Goal: Task Accomplishment & Management: Manage account settings

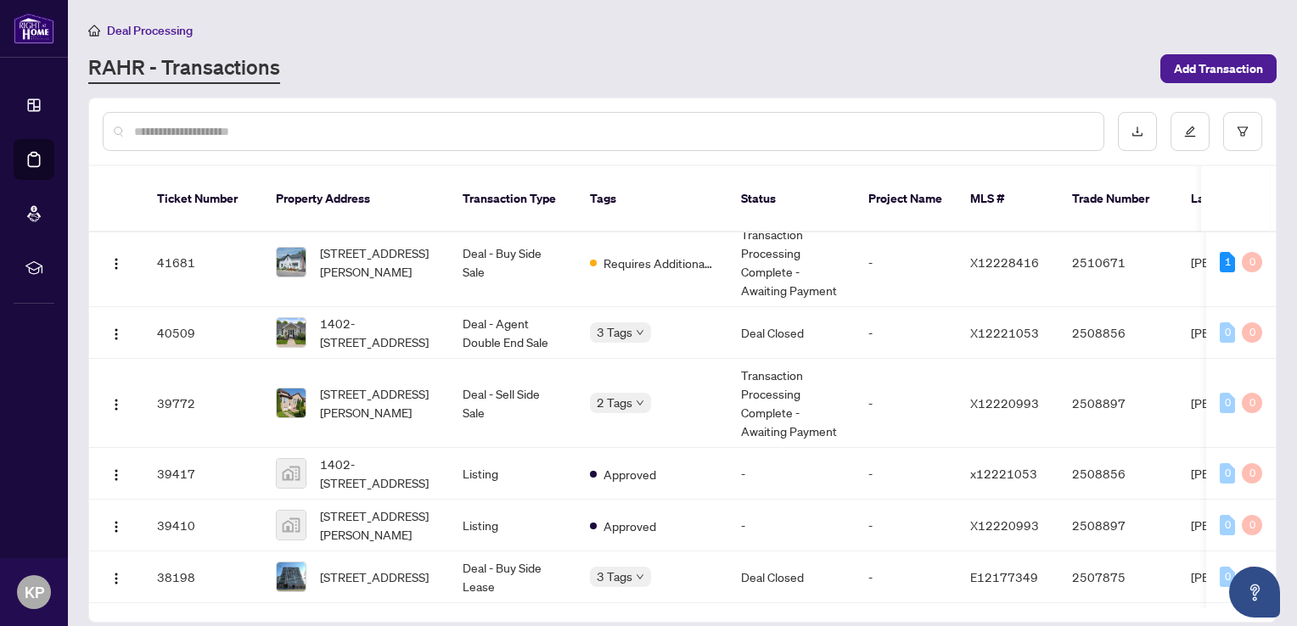
scroll to position [299, 0]
click at [336, 389] on span "[STREET_ADDRESS][PERSON_NAME]" at bounding box center [377, 400] width 115 height 37
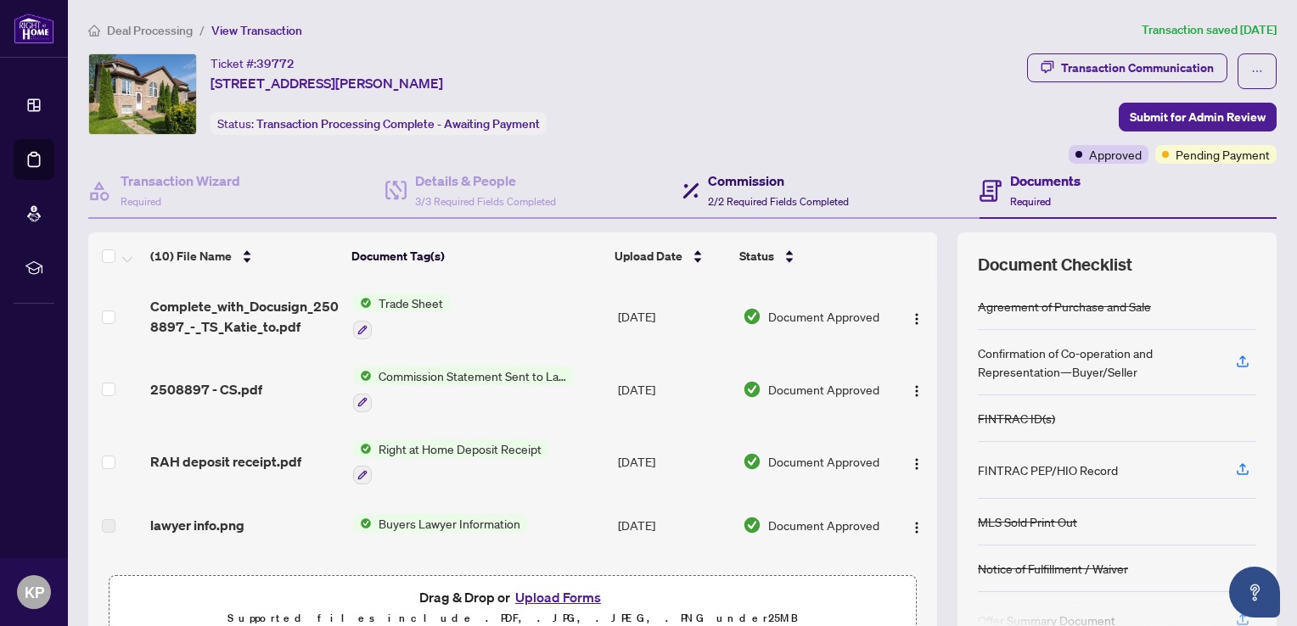
click at [736, 195] on span "2/2 Required Fields Completed" at bounding box center [778, 201] width 141 height 13
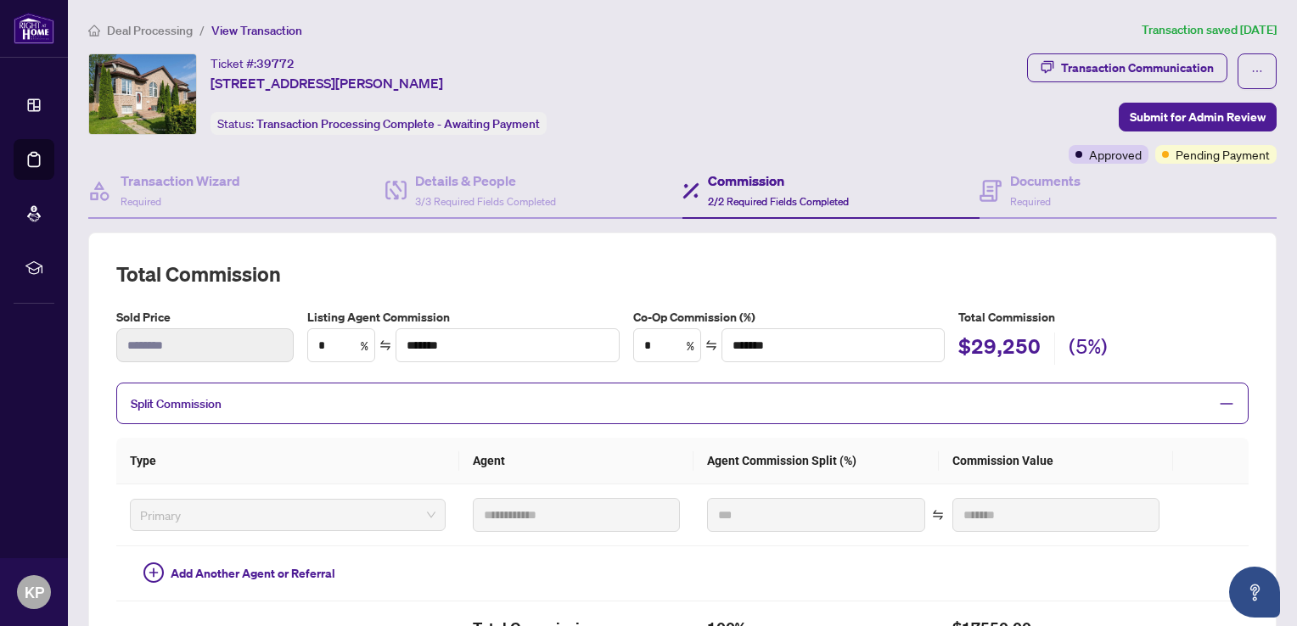
click at [131, 32] on span "Deal Processing" at bounding box center [150, 30] width 86 height 15
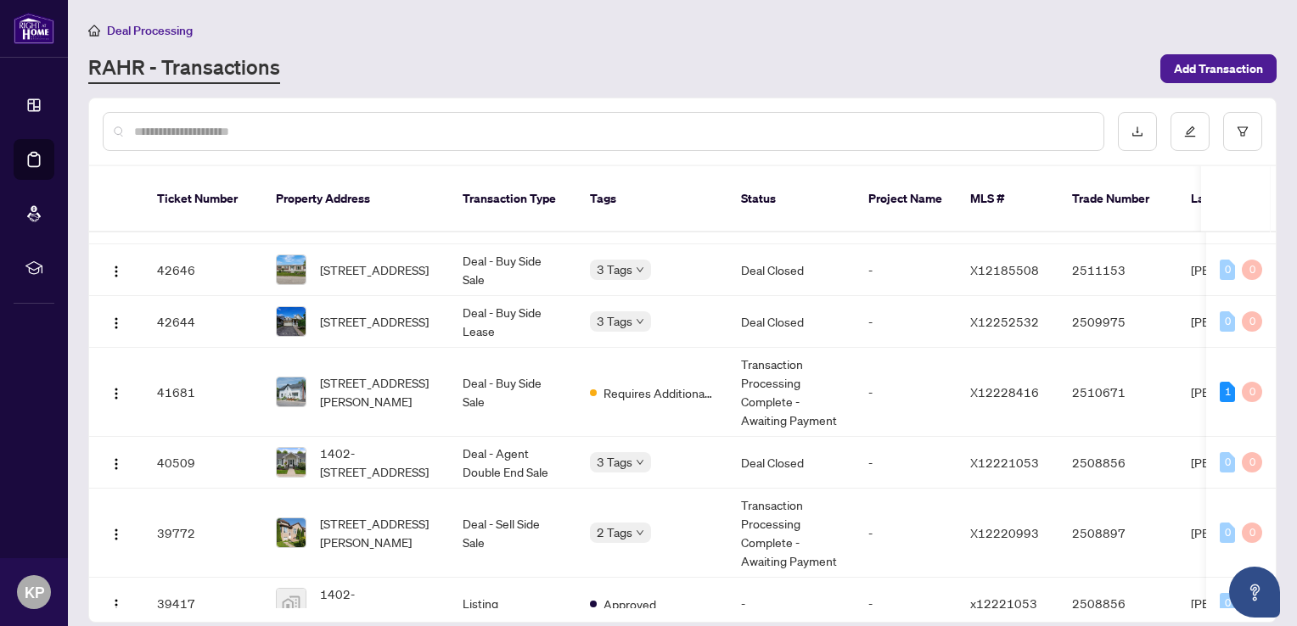
scroll to position [143, 0]
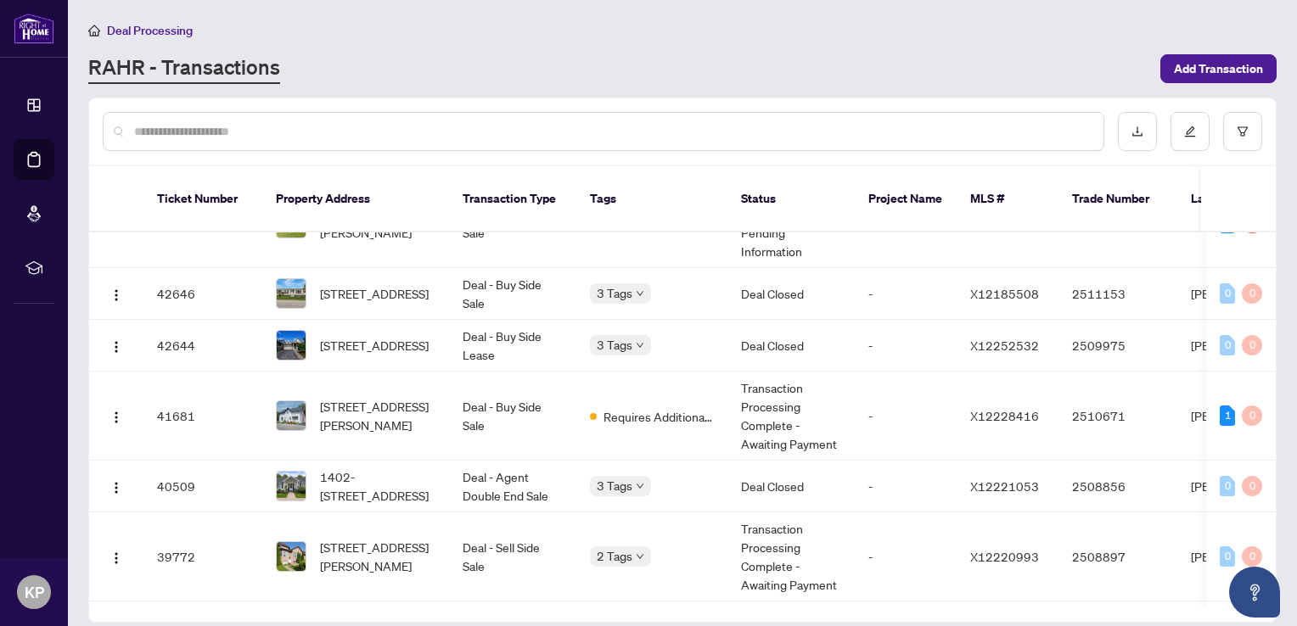
click at [343, 397] on span "[STREET_ADDRESS][PERSON_NAME]" at bounding box center [377, 415] width 115 height 37
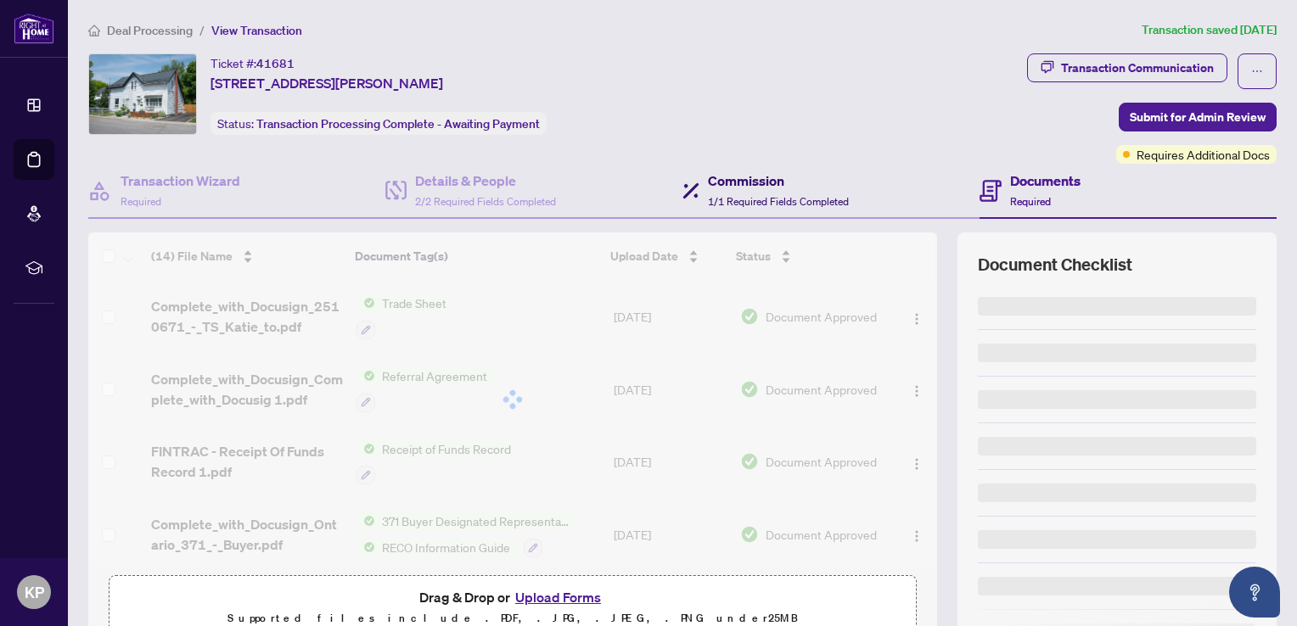
click at [753, 190] on div "Commission 1/1 Required Fields Completed" at bounding box center [778, 191] width 141 height 40
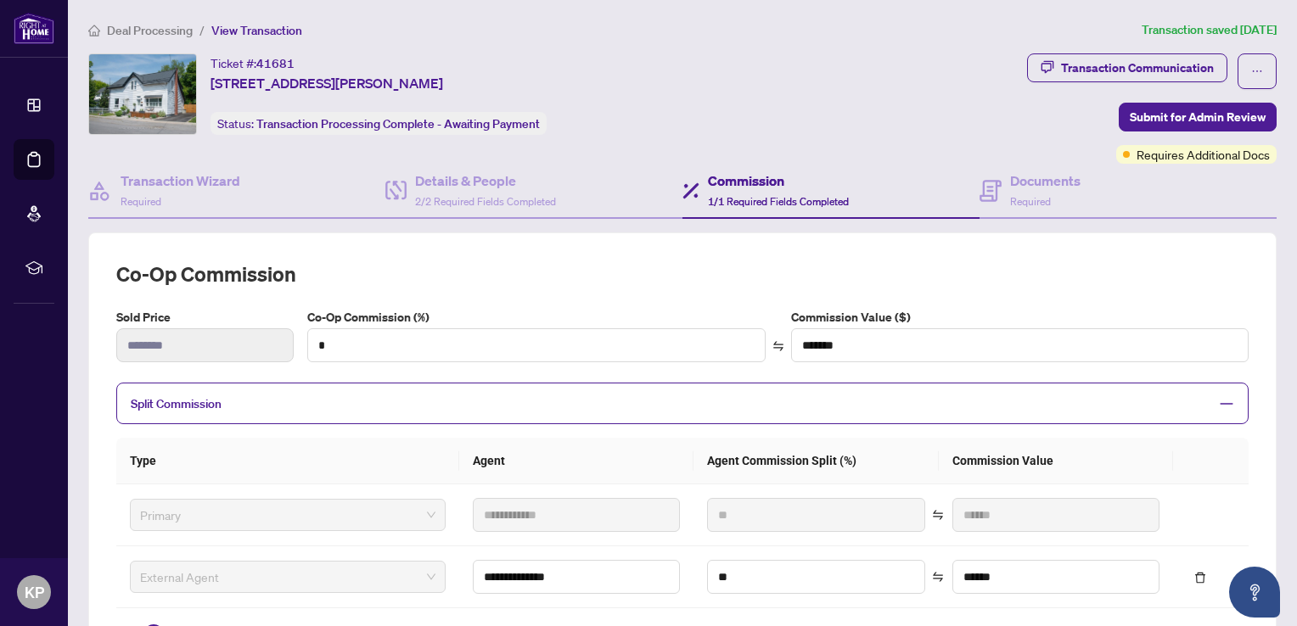
click at [121, 36] on span "Deal Processing" at bounding box center [150, 30] width 86 height 15
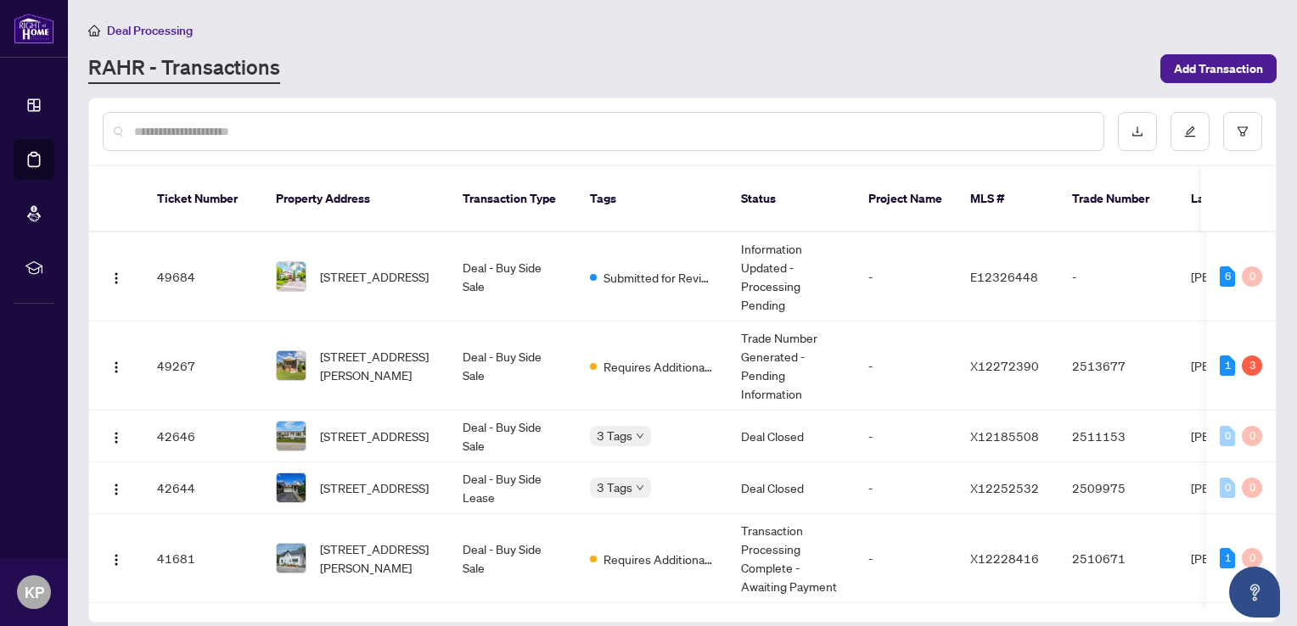
click at [373, 360] on span "[STREET_ADDRESS][PERSON_NAME]" at bounding box center [377, 365] width 115 height 37
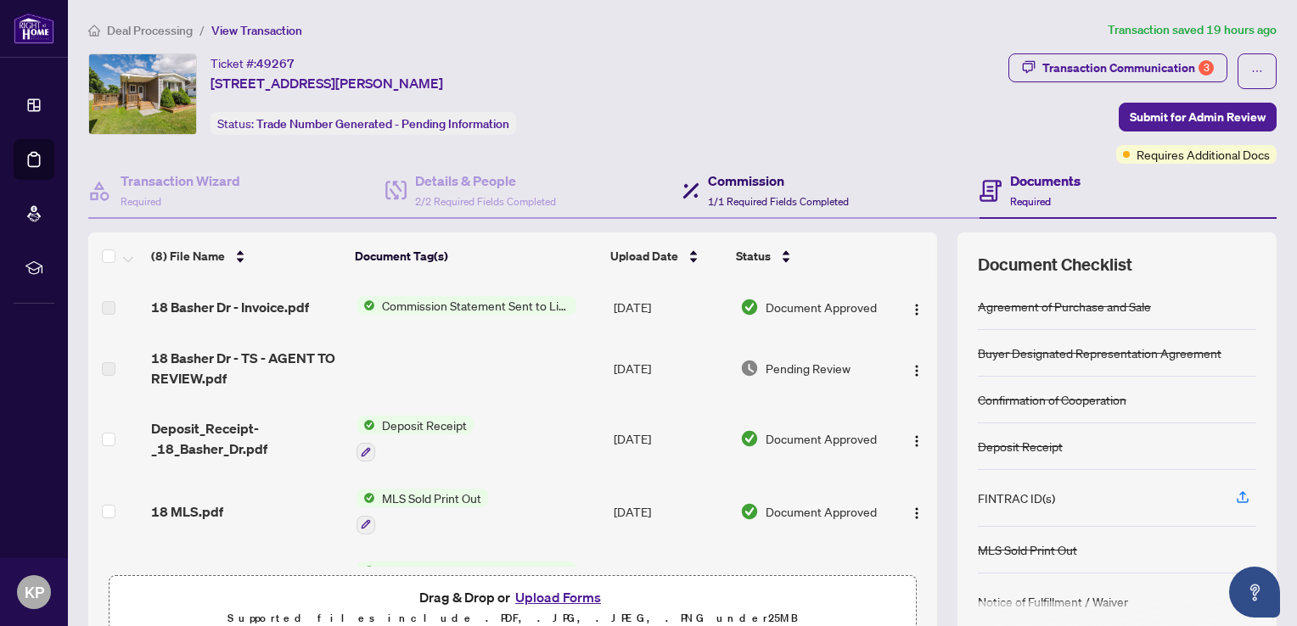
click at [742, 182] on h4 "Commission" at bounding box center [778, 181] width 141 height 20
type textarea "**********"
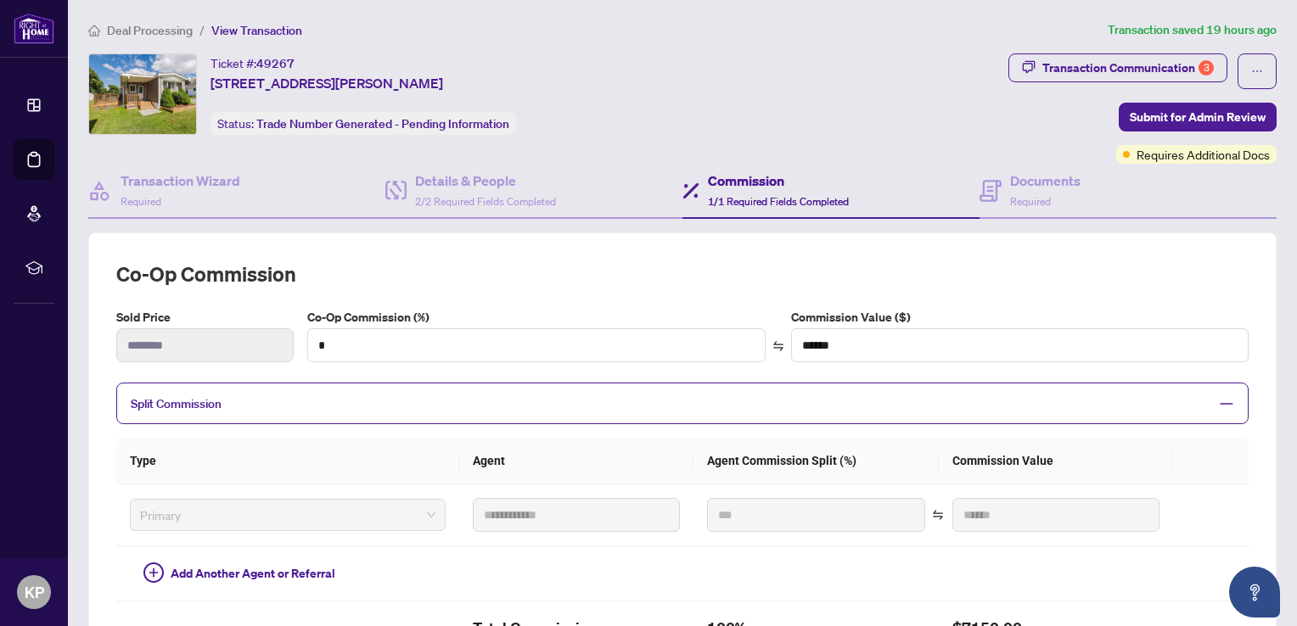
click at [142, 34] on span "Deal Processing" at bounding box center [150, 30] width 86 height 15
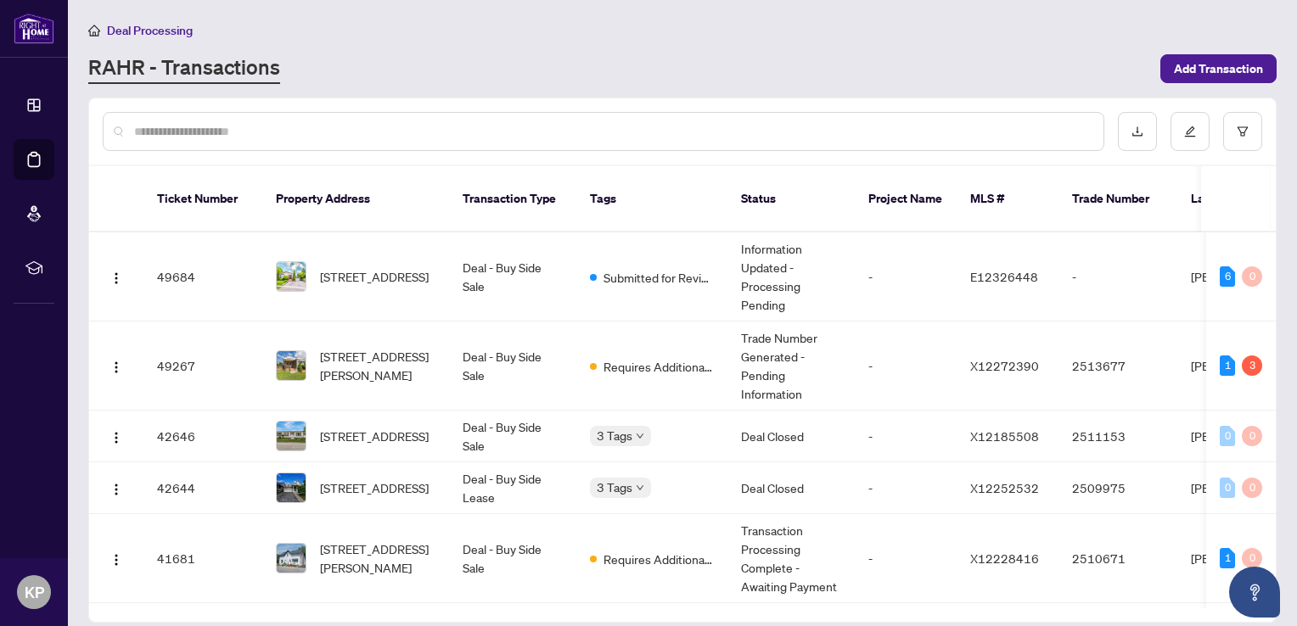
click at [367, 268] on span "[STREET_ADDRESS]" at bounding box center [374, 276] width 109 height 19
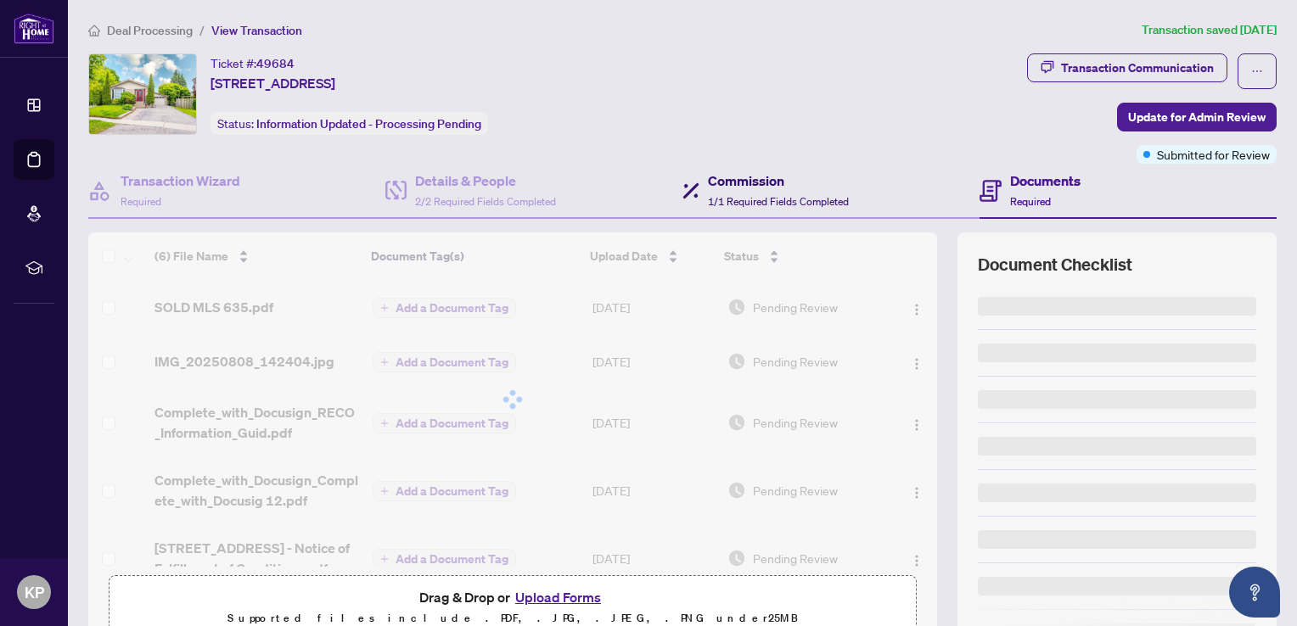
click at [737, 197] on span "1/1 Required Fields Completed" at bounding box center [778, 201] width 141 height 13
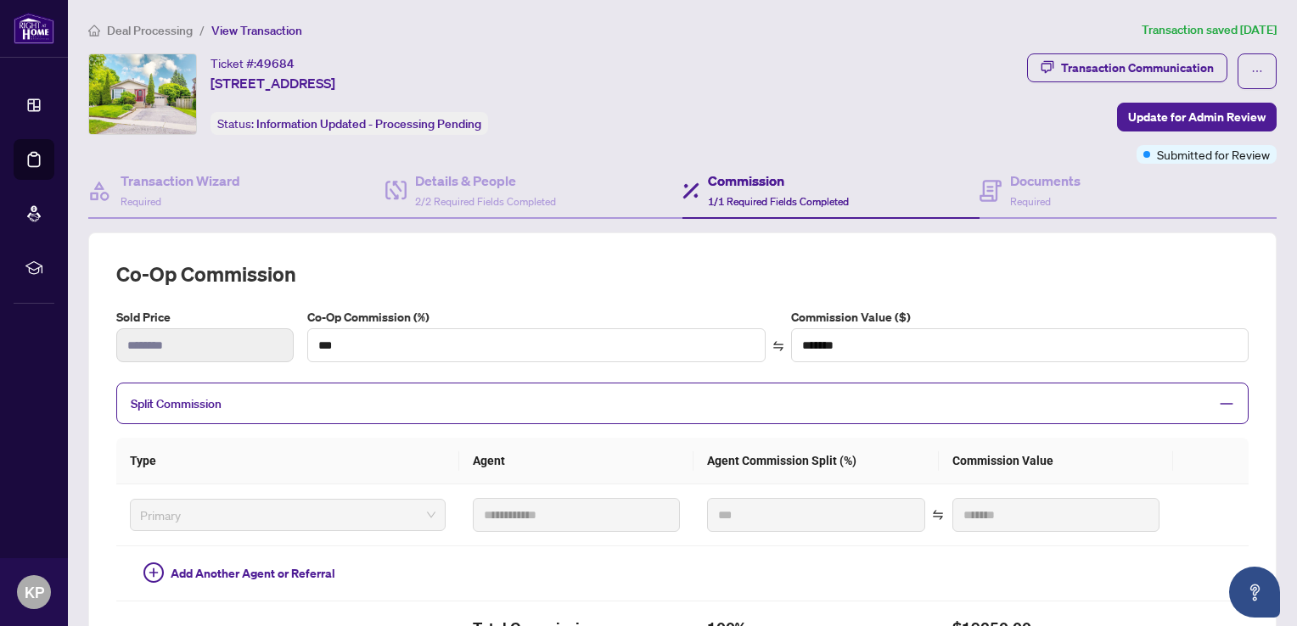
click at [558, 471] on th "Agent" at bounding box center [576, 461] width 234 height 47
